Goal: Register for event/course

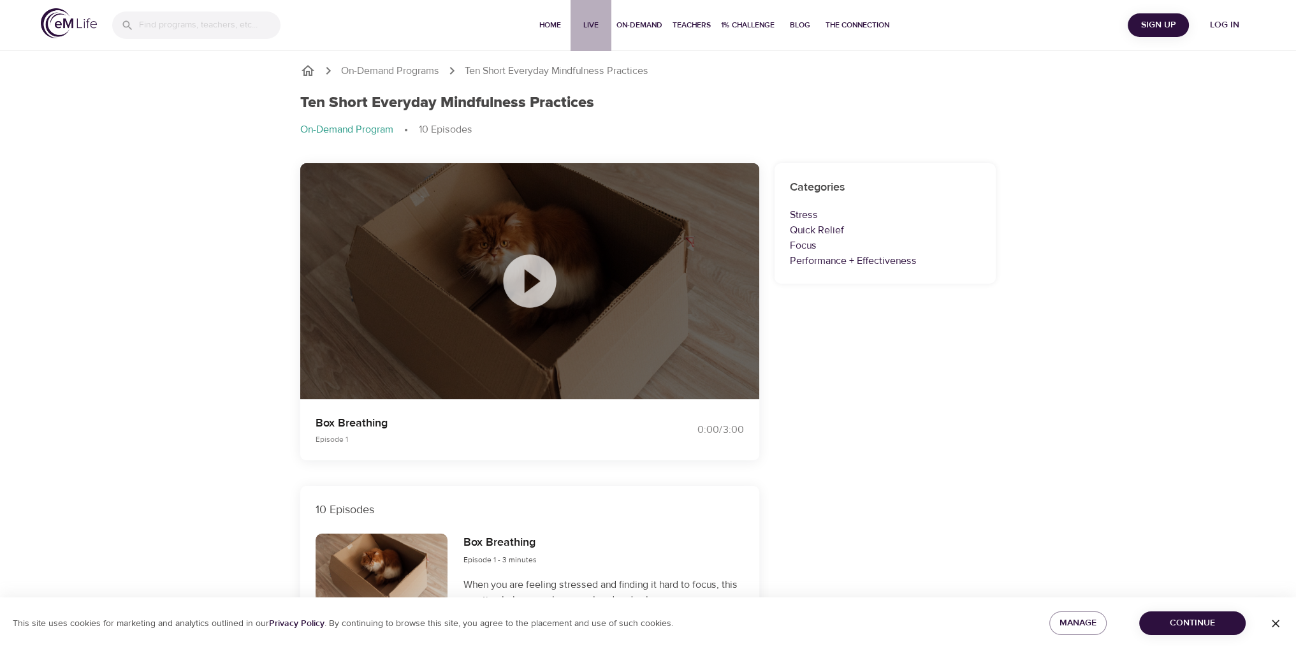
click at [584, 25] on span "Live" at bounding box center [591, 24] width 31 height 13
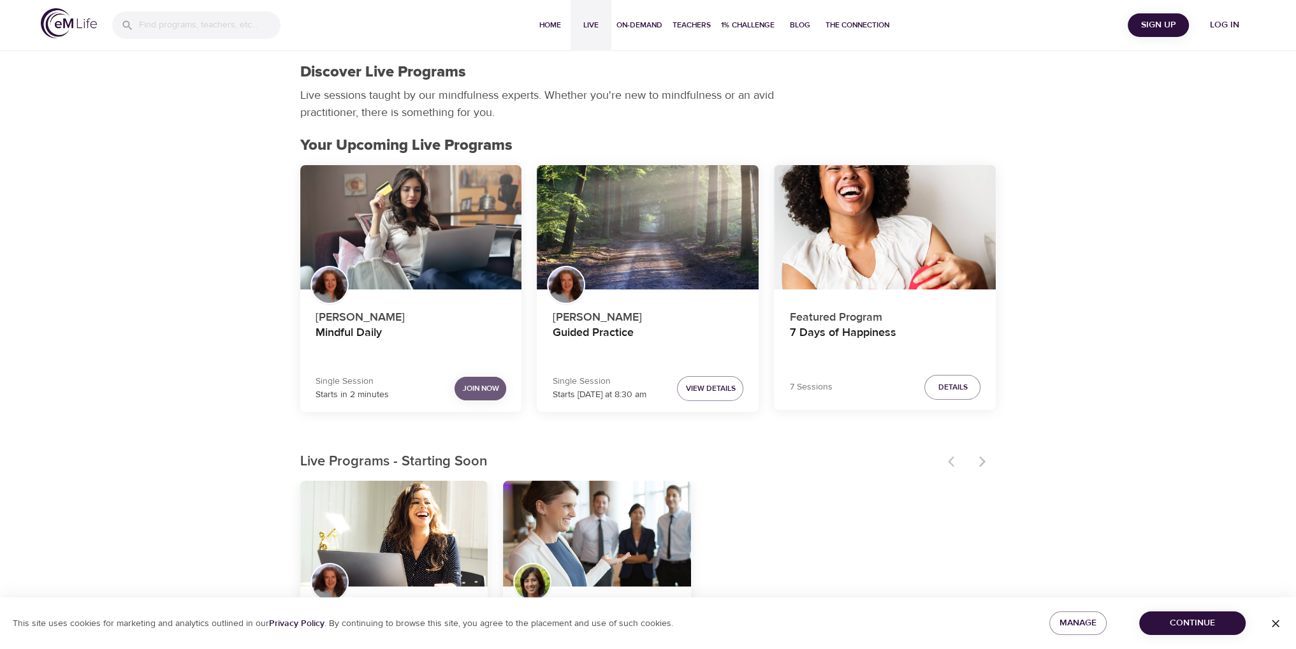
click at [475, 391] on span "Join Now" at bounding box center [480, 388] width 36 height 13
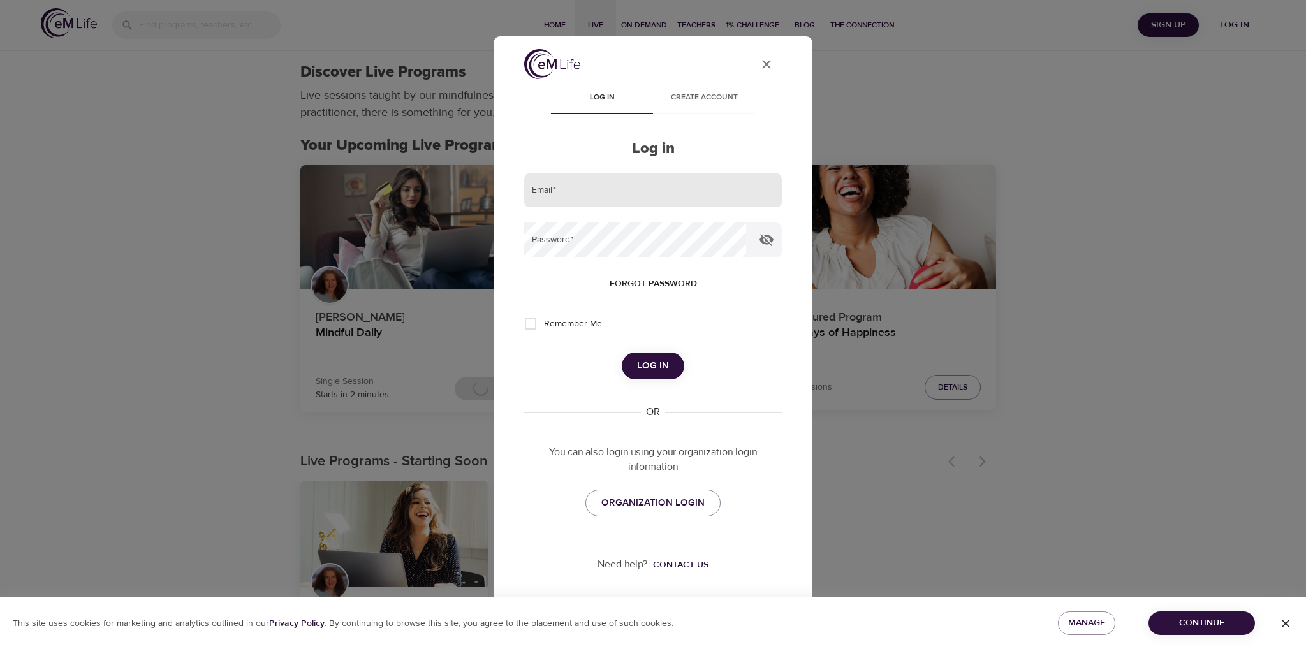
click at [586, 194] on input "email" at bounding box center [653, 190] width 258 height 34
type input "[EMAIL_ADDRESS][DOMAIN_NAME]"
click at [537, 319] on input "Remember Me" at bounding box center [530, 323] width 27 height 27
checkbox input "true"
click at [660, 370] on span "Log in" at bounding box center [653, 366] width 32 height 17
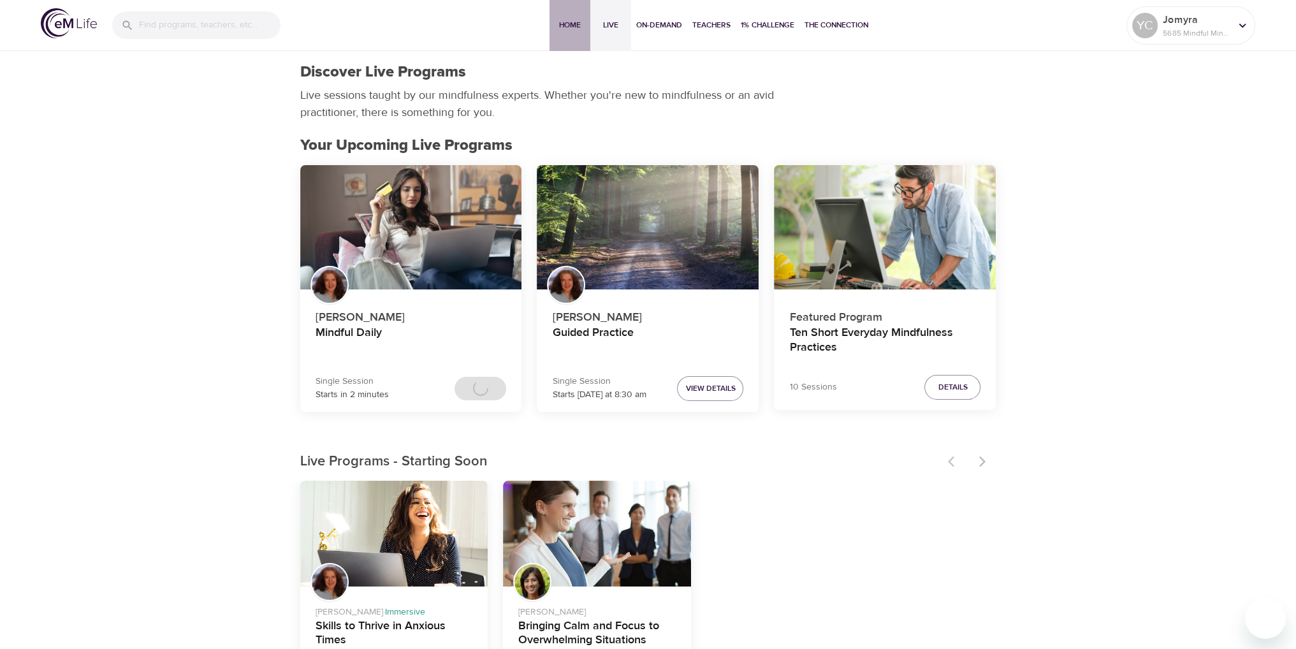
click at [569, 24] on span "Home" at bounding box center [570, 24] width 31 height 13
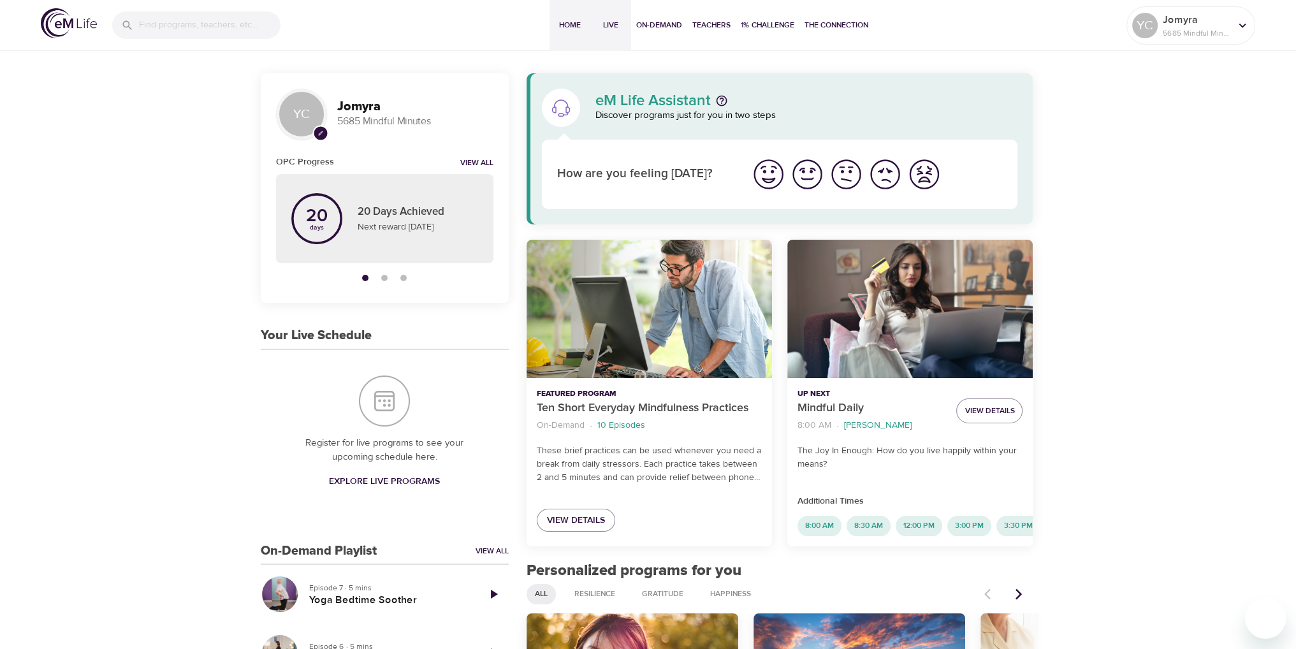
click at [616, 25] on span "Live" at bounding box center [610, 24] width 31 height 13
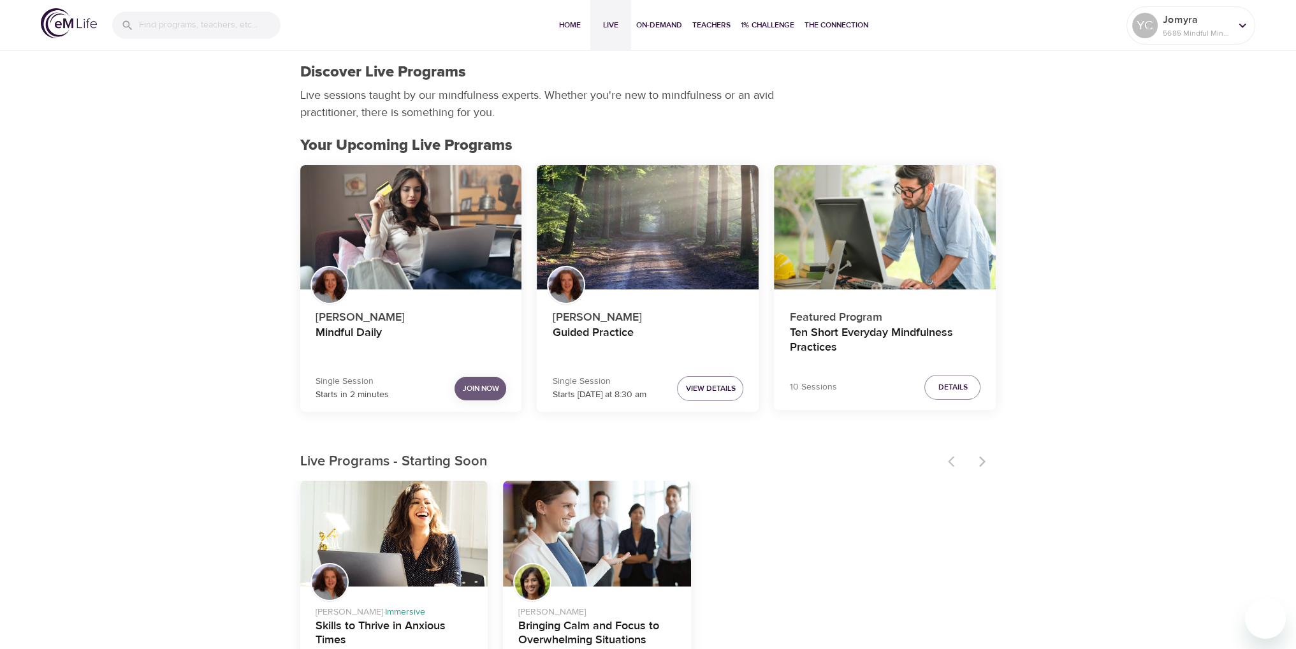
click at [461, 392] on button "Join Now" at bounding box center [481, 389] width 52 height 24
